Goal: Communication & Community: Answer question/provide support

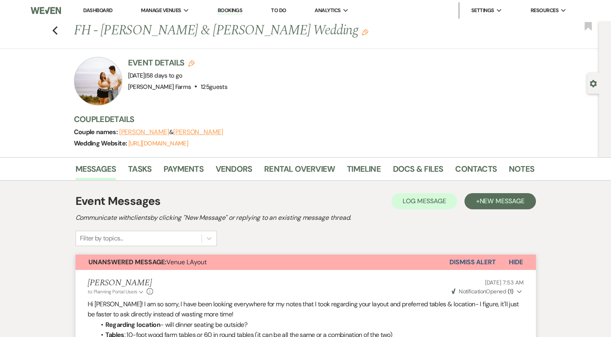
click at [476, 265] on button "Dismiss Alert" at bounding box center [473, 261] width 46 height 15
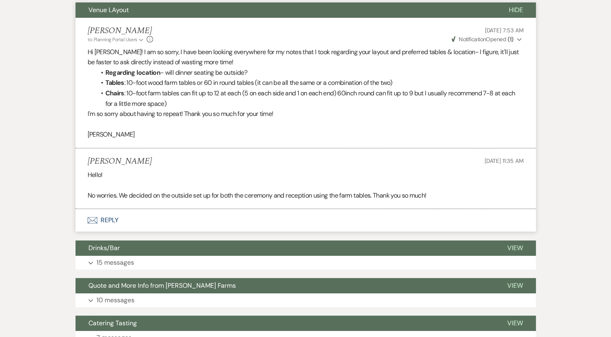
scroll to position [322, 0]
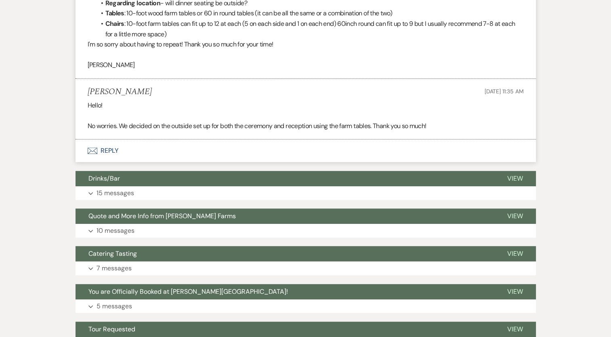
click at [101, 151] on button "Envelope Reply" at bounding box center [306, 150] width 460 height 23
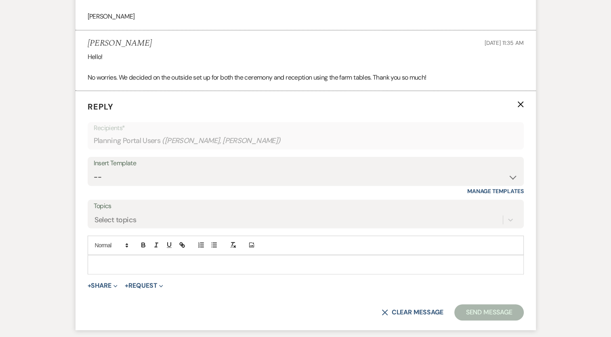
scroll to position [376, 0]
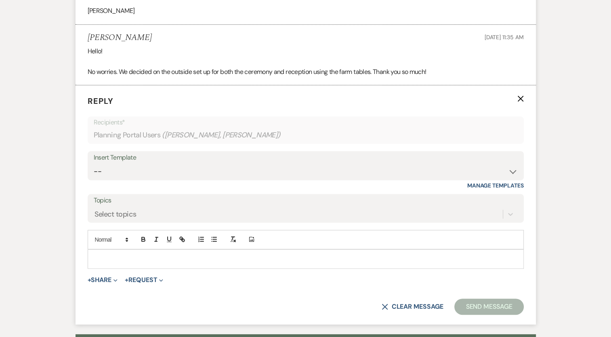
click at [268, 254] on p at bounding box center [305, 258] width 423 height 9
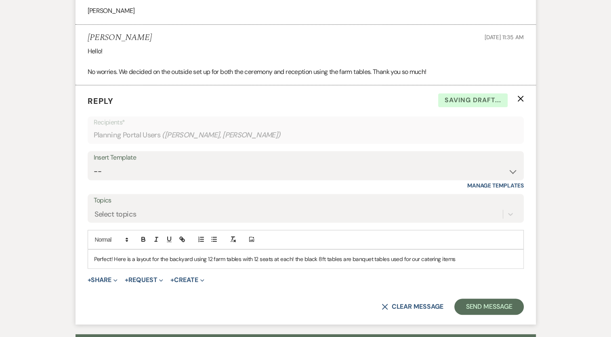
click at [416, 256] on p "Perfect! Here is a layout for the backyard using 12 farm tables with 12 seats a…" at bounding box center [305, 258] width 423 height 9
click at [487, 256] on p "Perfect! Here is a layout for the backyard using 12 farm tables with 12 seats a…" at bounding box center [305, 258] width 423 height 9
click at [108, 277] on button "+ Share Expand" at bounding box center [103, 280] width 30 height 6
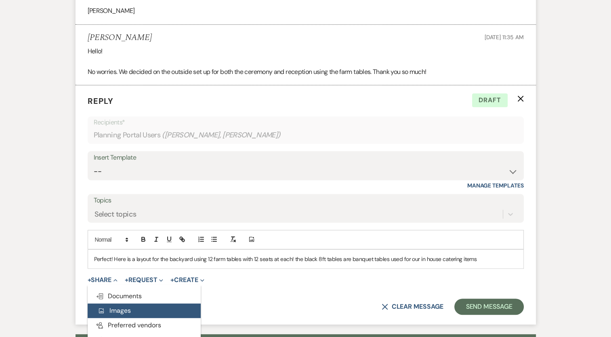
click at [123, 307] on span "Add Photo Images" at bounding box center [114, 310] width 34 height 8
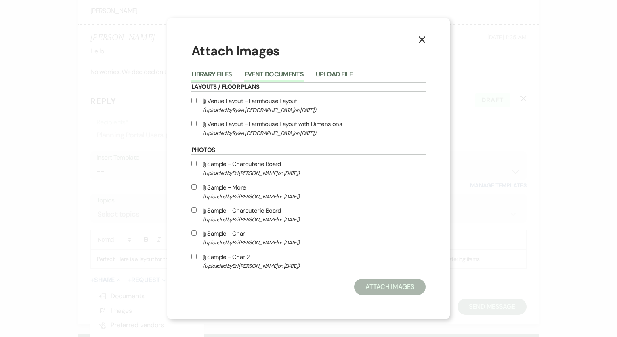
click at [298, 72] on button "Event Documents" at bounding box center [273, 76] width 59 height 11
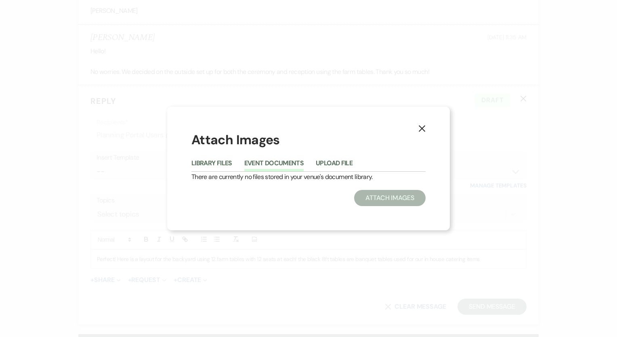
click at [347, 161] on button "Upload File" at bounding box center [334, 165] width 37 height 11
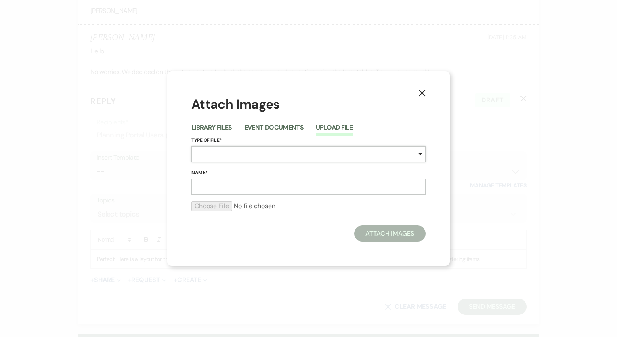
click at [269, 154] on select "Special Event Insurance Vendor Certificate of Insurance Contracts / Rental Agre…" at bounding box center [308, 154] width 234 height 16
select select "25"
click at [191, 146] on select "Special Event Insurance Vendor Certificate of Insurance Contracts / Rental Agre…" at bounding box center [308, 154] width 234 height 16
click at [261, 190] on input "Name*" at bounding box center [308, 187] width 234 height 16
click at [284, 179] on input "FH" at bounding box center [308, 187] width 234 height 16
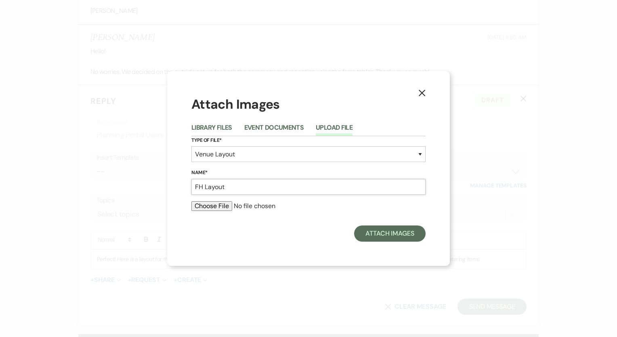
type input "FH Layout"
click at [191, 235] on div "X Attach Images Library Files Event Documents Upload File Type of File* Special…" at bounding box center [308, 168] width 283 height 195
click at [211, 208] on input "file" at bounding box center [308, 206] width 234 height 10
type input "C:\fakepath\Backyard.png"
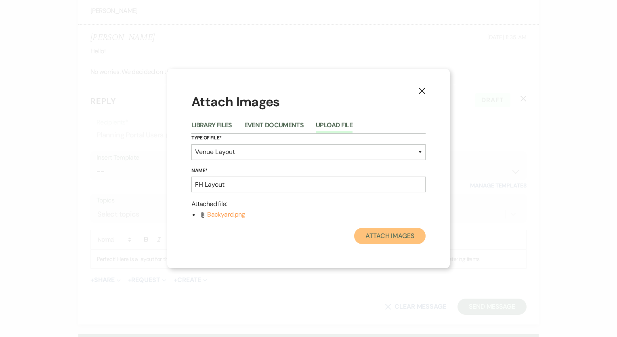
click at [391, 238] on button "Attach Images" at bounding box center [389, 236] width 71 height 16
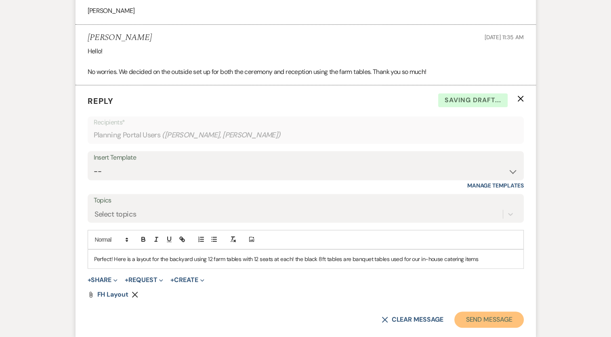
click at [493, 317] on button "Send Message" at bounding box center [488, 319] width 69 height 16
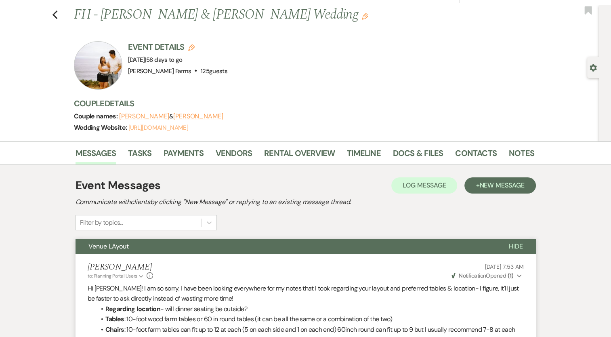
scroll to position [0, 0]
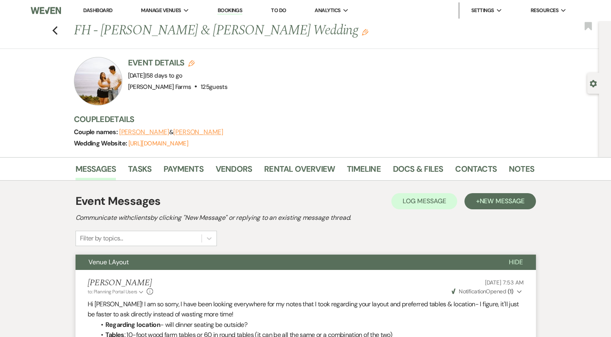
click at [61, 28] on div "Previous FH - [PERSON_NAME] & [PERSON_NAME] Wedding Edit Bookmark" at bounding box center [297, 35] width 603 height 28
click at [58, 27] on icon "Previous" at bounding box center [55, 31] width 6 height 10
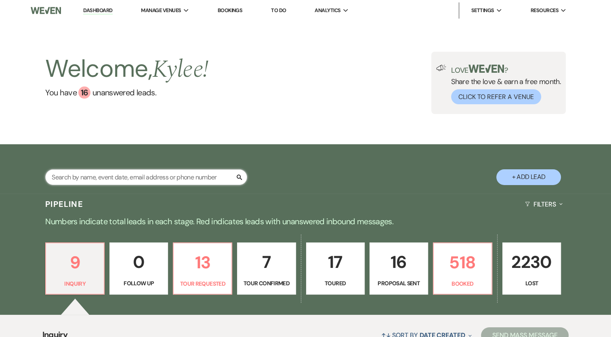
click at [142, 181] on input "text" at bounding box center [146, 177] width 202 height 16
paste input "[PERSON_NAME]"
type input "[PERSON_NAME]"
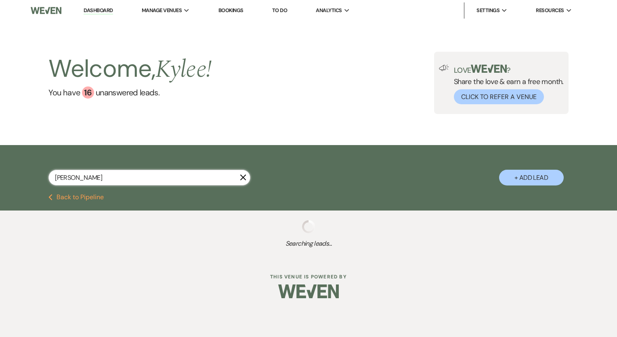
select select "6"
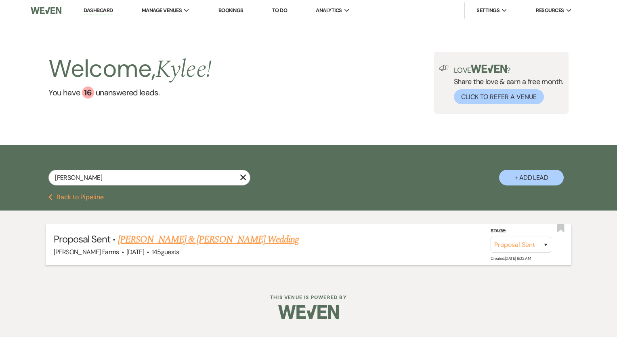
click at [187, 248] on div "[PERSON_NAME] Farms · [DATE] · 145 guests" at bounding box center [309, 252] width 510 height 11
click at [192, 240] on link "[PERSON_NAME] & [PERSON_NAME] Wedding" at bounding box center [208, 239] width 181 height 15
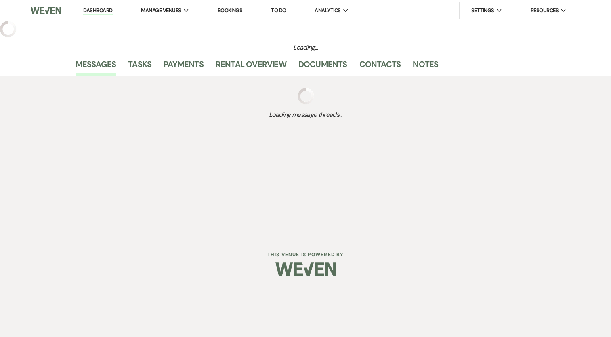
select select "6"
select select "5"
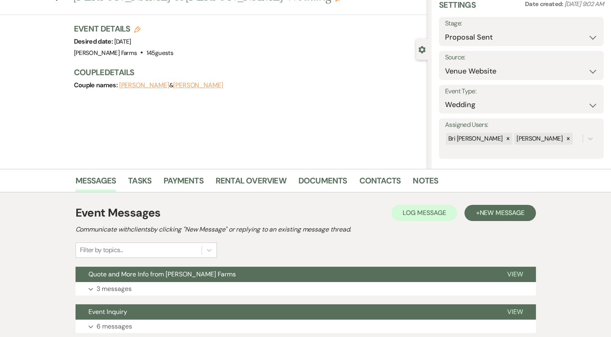
scroll to position [94, 0]
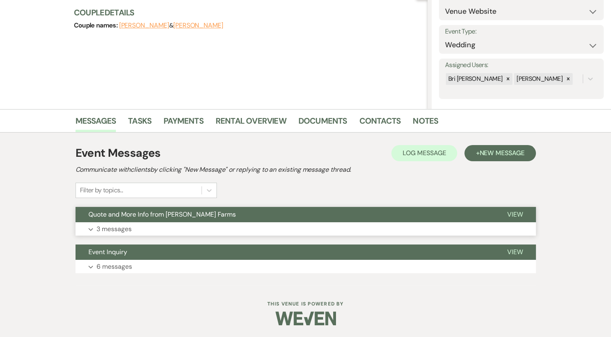
click at [104, 227] on p "3 messages" at bounding box center [114, 229] width 35 height 11
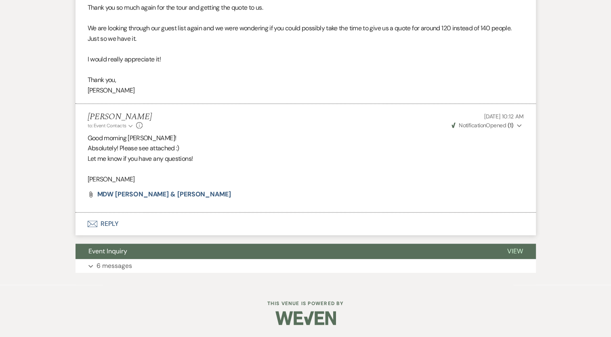
scroll to position [659, 0]
click at [115, 225] on button "Envelope Reply" at bounding box center [306, 223] width 460 height 23
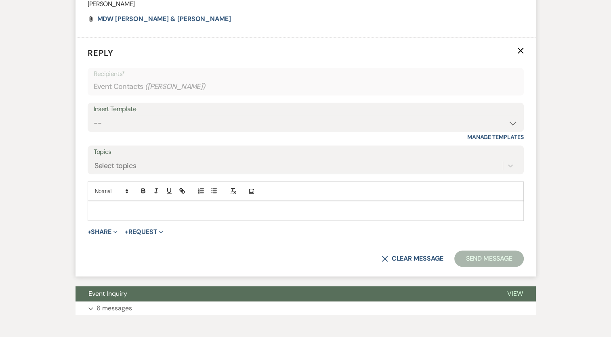
scroll to position [822, 0]
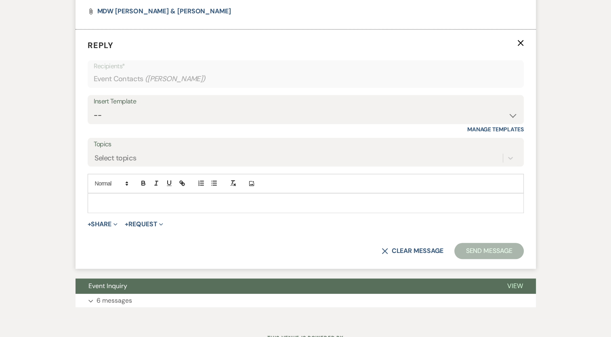
click at [131, 212] on div at bounding box center [305, 202] width 435 height 19
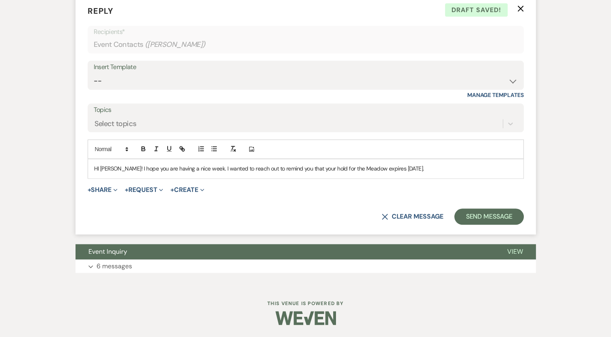
scroll to position [858, 0]
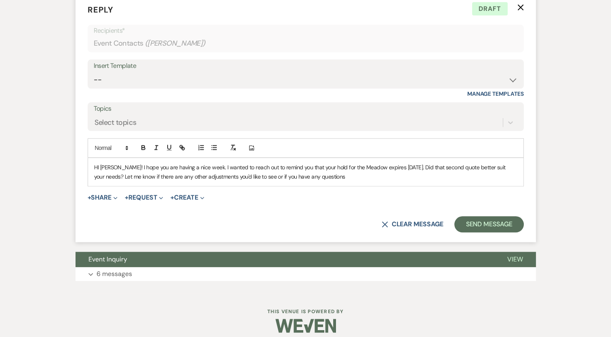
click at [330, 181] on p "HI [PERSON_NAME]! I hope you are having a nice week. I wanted to reach out to r…" at bounding box center [305, 172] width 423 height 18
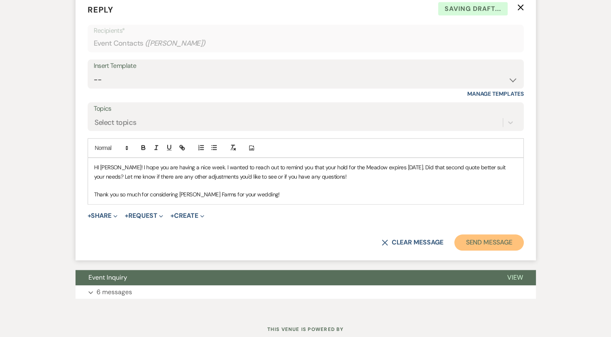
click at [484, 250] on button "Send Message" at bounding box center [488, 242] width 69 height 16
